Goal: Information Seeking & Learning: Learn about a topic

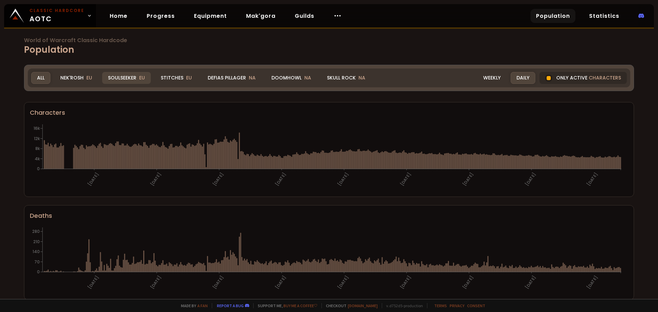
click at [129, 77] on div "Soulseeker EU" at bounding box center [126, 78] width 49 height 12
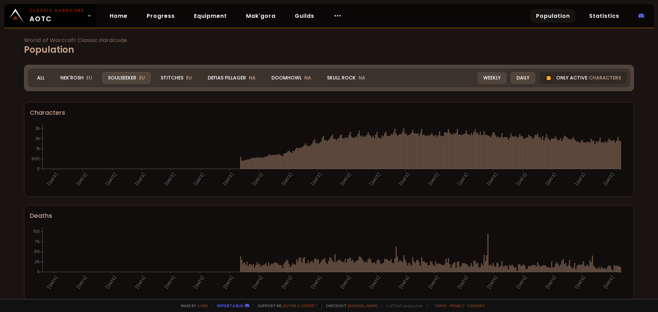
click at [482, 77] on div "Weekly" at bounding box center [491, 78] width 29 height 12
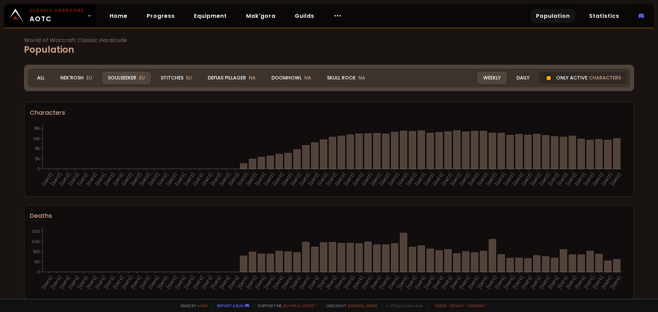
drag, startPoint x: 169, startPoint y: 79, endPoint x: 212, endPoint y: 95, distance: 46.4
click at [169, 79] on div "Stitches EU" at bounding box center [176, 78] width 43 height 12
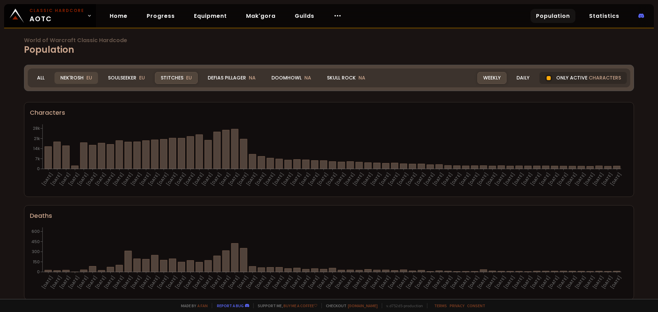
click at [71, 81] on div "Nek'Rosh EU" at bounding box center [76, 78] width 44 height 12
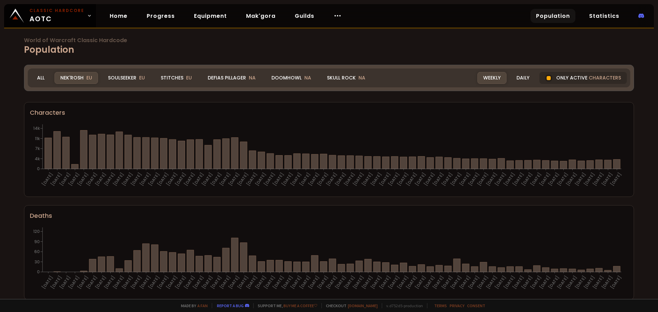
click at [127, 79] on div "Soulseeker EU" at bounding box center [126, 78] width 49 height 12
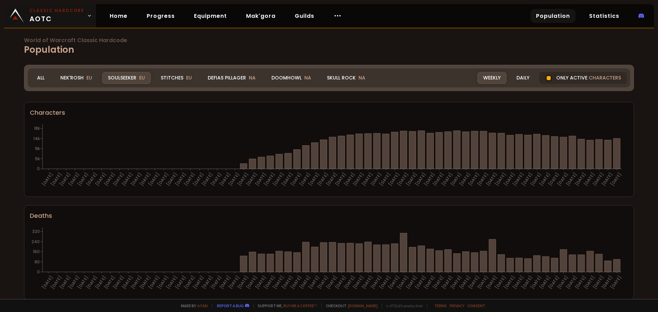
click at [87, 18] on icon at bounding box center [89, 15] width 5 height 5
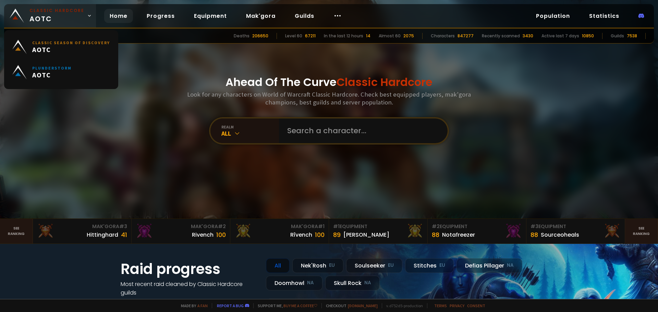
click at [87, 18] on icon at bounding box center [89, 15] width 5 height 5
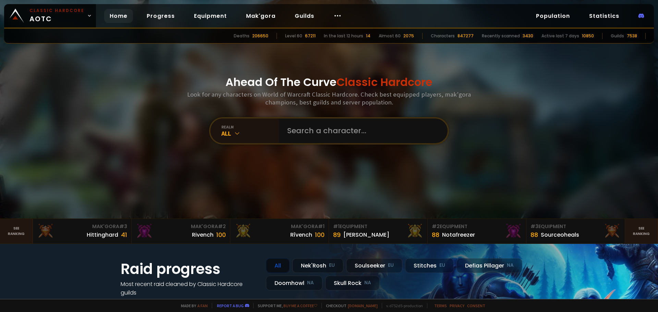
click at [519, 78] on div "Ahead Of The Curve Classic Hardcore Look for any characters on World of Warcraf…" at bounding box center [329, 109] width 413 height 219
click at [555, 14] on link "Population" at bounding box center [552, 16] width 45 height 14
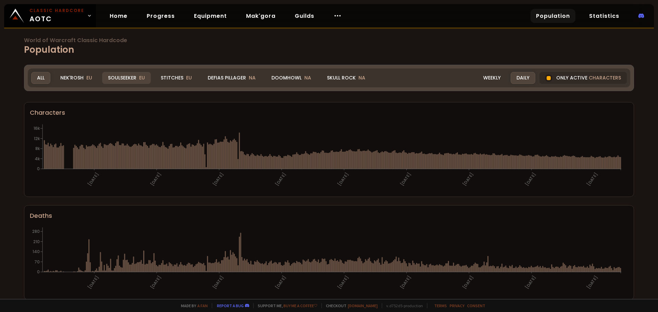
click at [131, 77] on div "Soulseeker EU" at bounding box center [126, 78] width 49 height 12
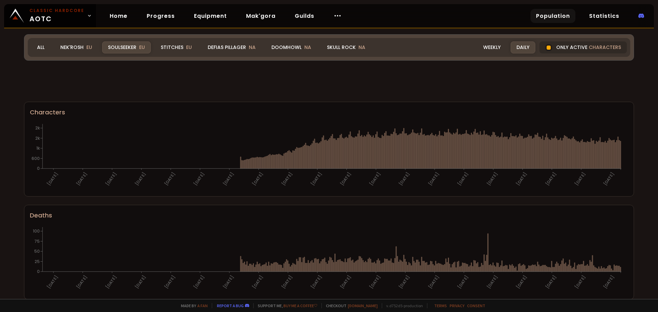
scroll to position [387, 0]
